Goal: Task Accomplishment & Management: Manage account settings

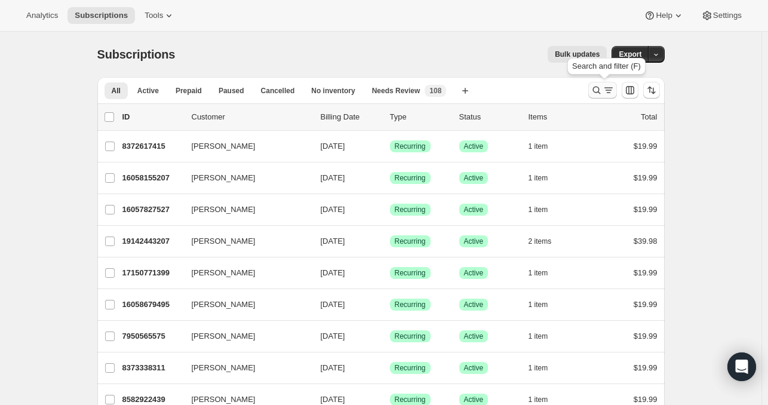
click at [605, 90] on icon "Search and filter results" at bounding box center [608, 90] width 12 height 12
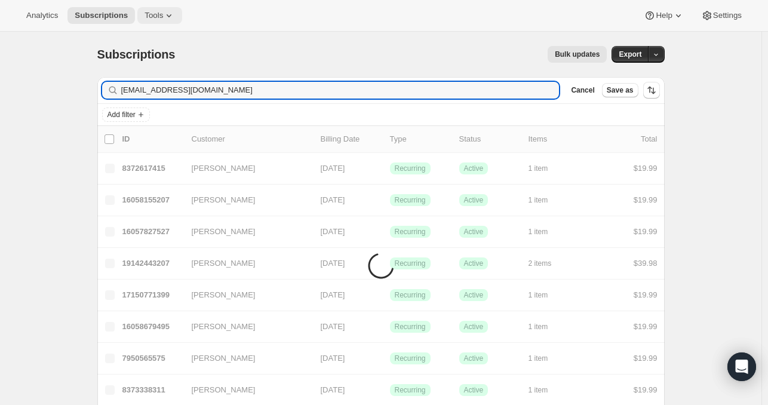
type input "[EMAIL_ADDRESS][DOMAIN_NAME]"
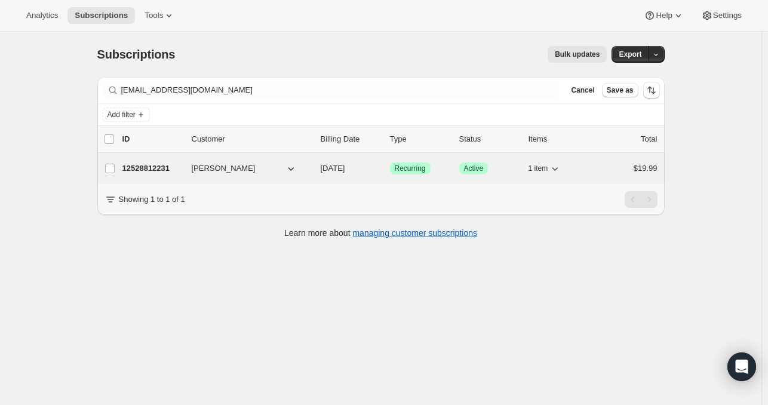
click at [338, 171] on span "[DATE]" at bounding box center [333, 168] width 24 height 9
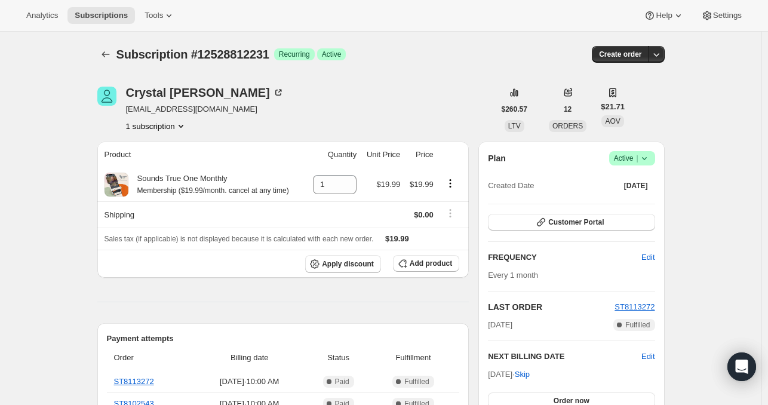
click at [650, 158] on icon at bounding box center [644, 158] width 12 height 12
click at [628, 206] on span "Cancel subscription" at bounding box center [635, 201] width 67 height 9
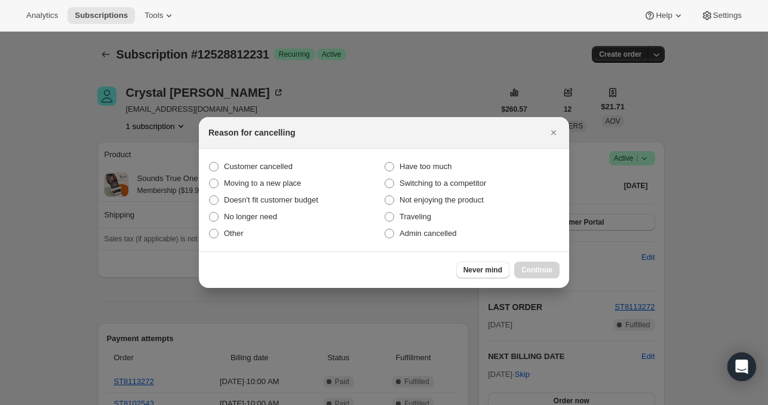
click at [247, 155] on section "Customer cancelled Have too much Moving to a new place Switching to a competito…" at bounding box center [384, 200] width 370 height 103
click at [248, 171] on span "Customer cancelled" at bounding box center [258, 166] width 69 height 9
click at [210, 162] on input "Customer cancelled" at bounding box center [209, 162] width 1 height 1
radio input "true"
click at [537, 275] on button "Continue" at bounding box center [536, 270] width 45 height 17
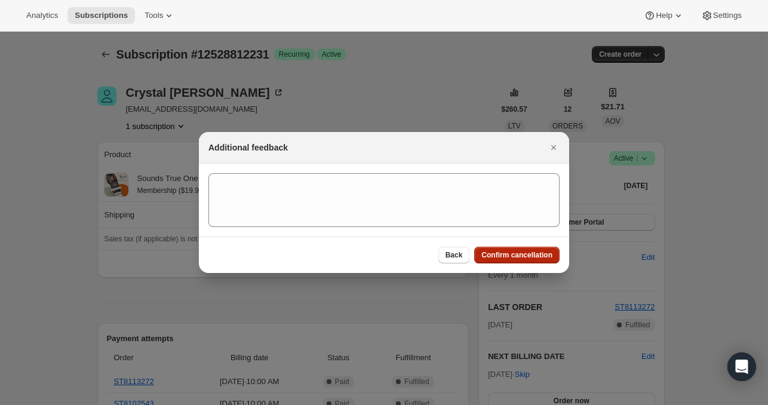
click at [544, 257] on span "Confirm cancellation" at bounding box center [516, 255] width 71 height 10
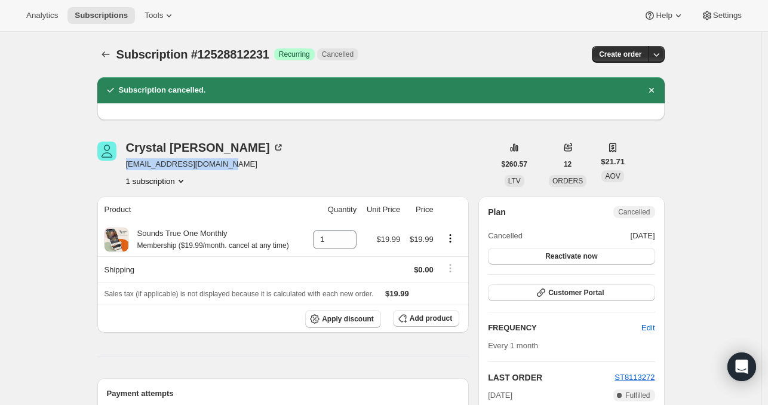
drag, startPoint x: 245, startPoint y: 159, endPoint x: 129, endPoint y: 169, distance: 116.2
click at [129, 169] on div "[PERSON_NAME] [EMAIL_ADDRESS][DOMAIN_NAME] 1 subscription" at bounding box center [295, 164] width 397 height 45
copy span "[EMAIL_ADDRESS][DOMAIN_NAME]"
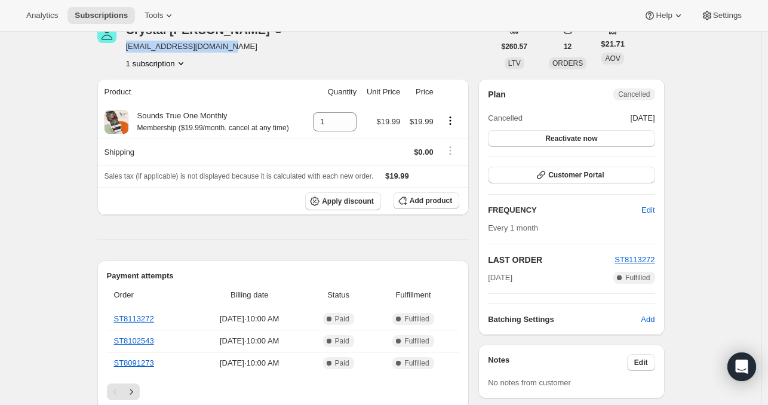
scroll to position [119, 0]
